Goal: Information Seeking & Learning: Learn about a topic

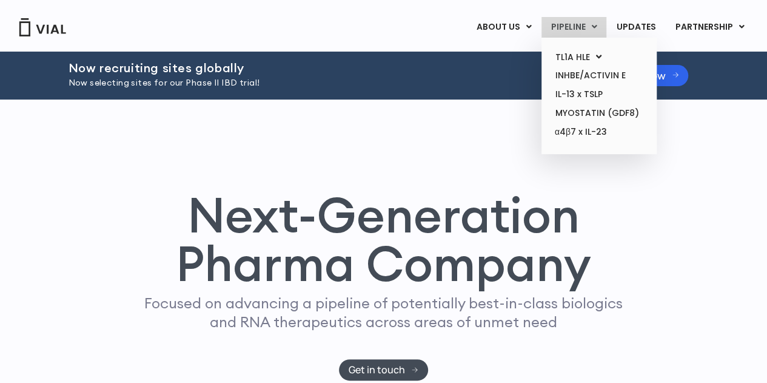
click at [572, 28] on link "PIPELINE" at bounding box center [573, 27] width 65 height 21
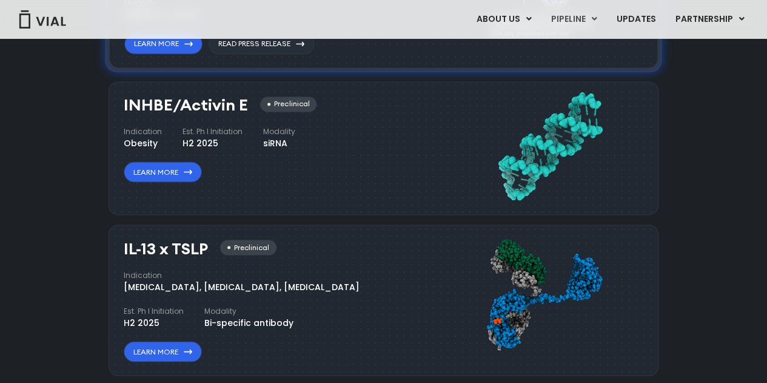
scroll to position [1013, 0]
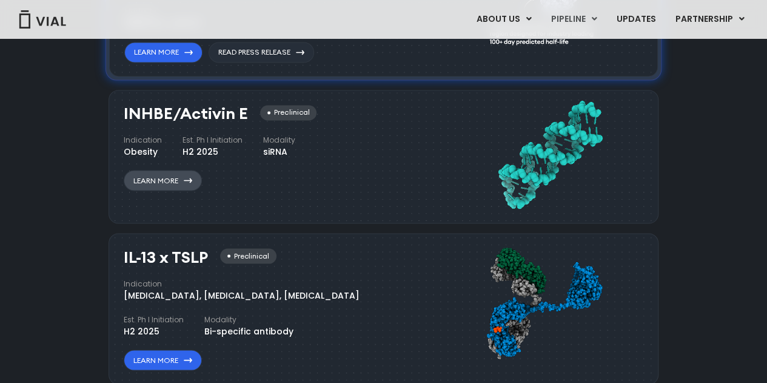
click at [143, 175] on link "Learn More" at bounding box center [163, 180] width 78 height 21
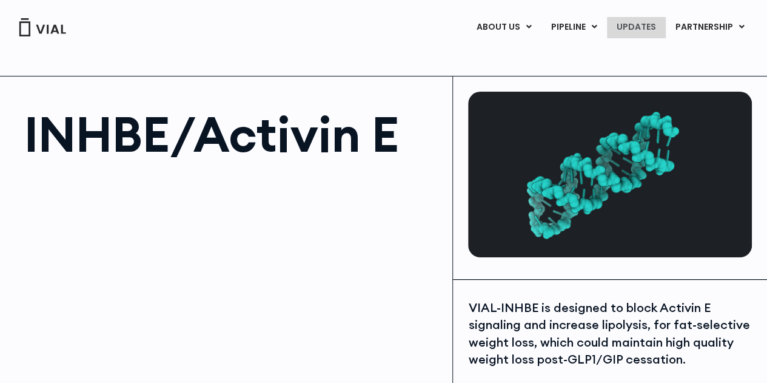
click at [621, 24] on link "UPDATES" at bounding box center [636, 27] width 58 height 21
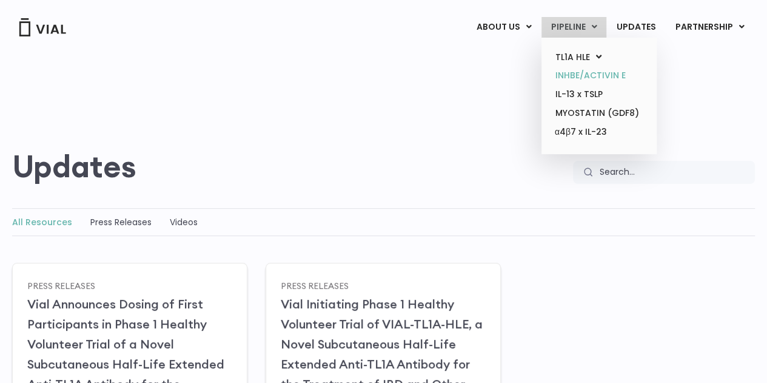
click at [574, 76] on link "INHBE/ACTIVIN E" at bounding box center [599, 75] width 106 height 19
